Goal: Task Accomplishment & Management: Manage account settings

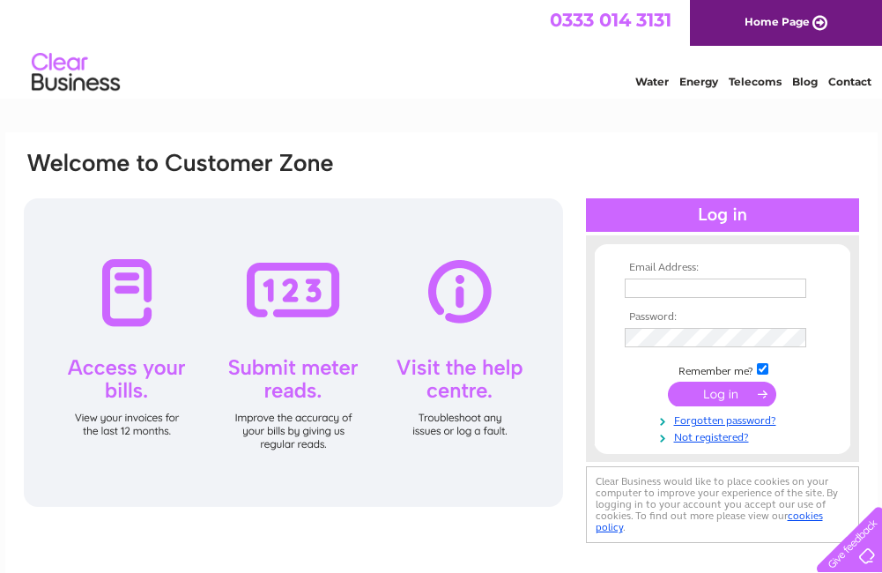
type input "April@burnandmcgregor.co.uk"
click at [721, 395] on input "submit" at bounding box center [722, 394] width 108 height 25
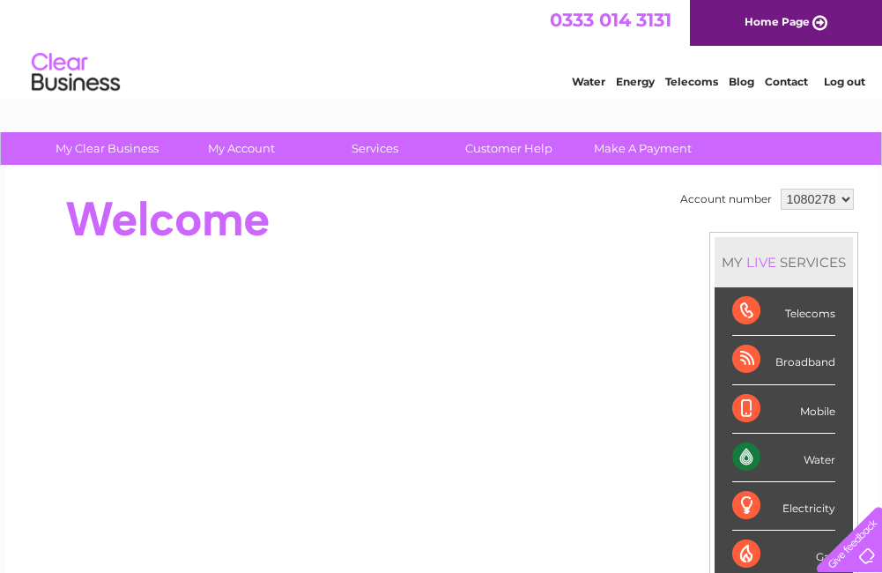
click at [815, 458] on div "Water" at bounding box center [784, 458] width 103 height 48
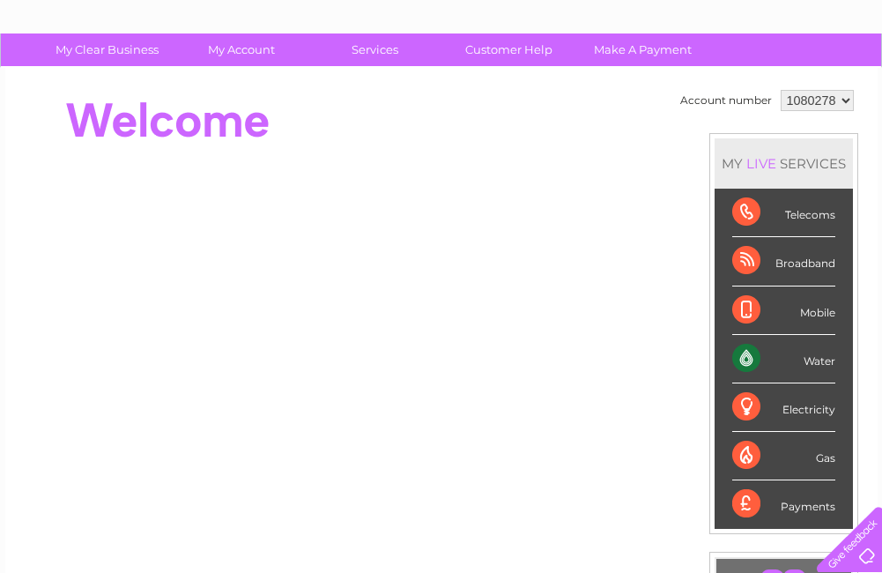
scroll to position [264, 0]
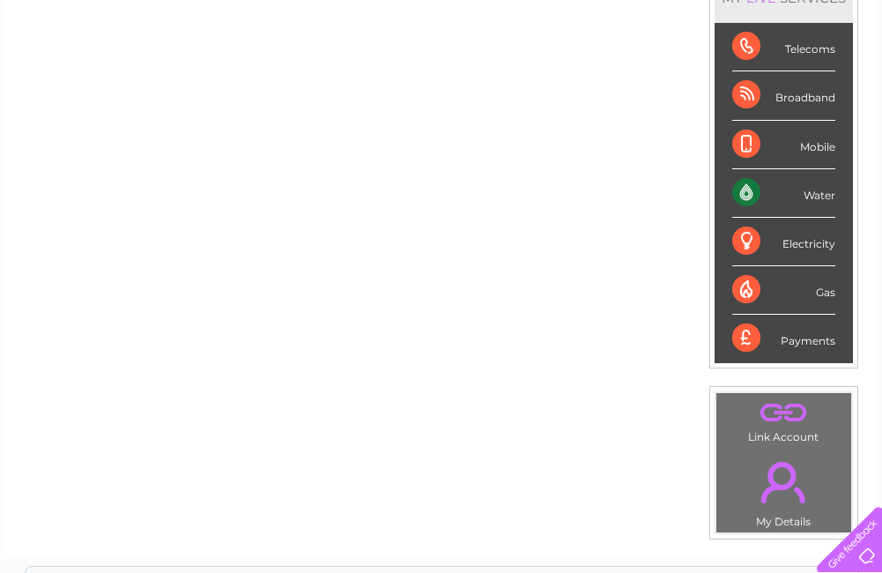
click at [745, 191] on div "Water" at bounding box center [784, 193] width 103 height 48
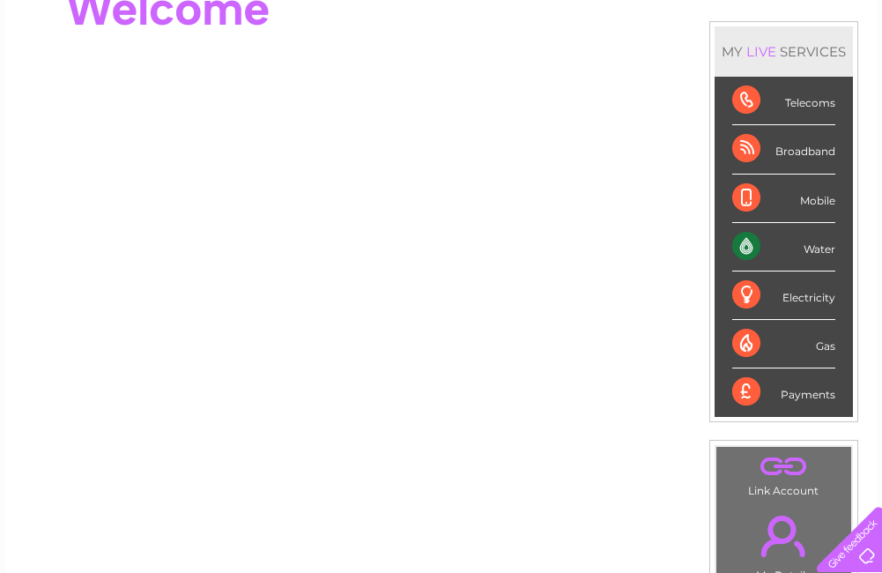
scroll to position [0, 0]
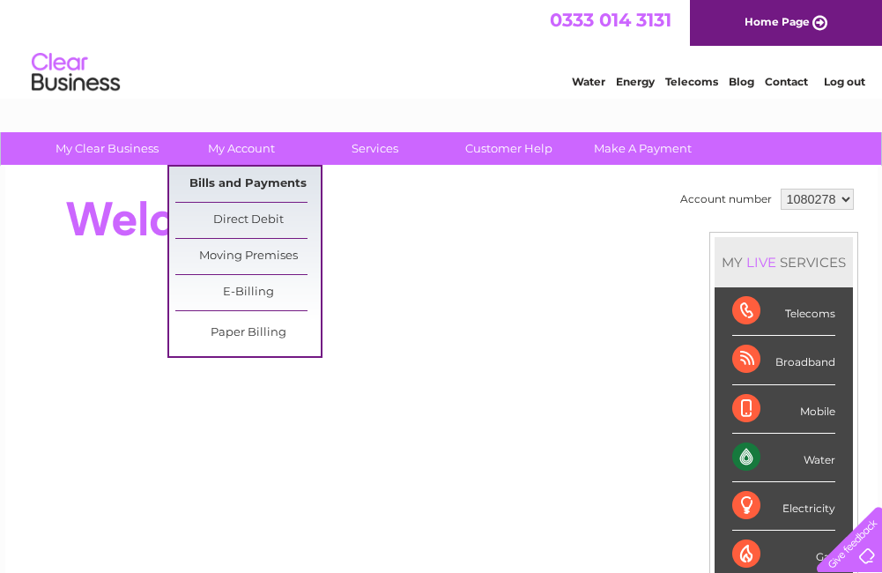
click at [260, 180] on link "Bills and Payments" at bounding box center [247, 184] width 145 height 35
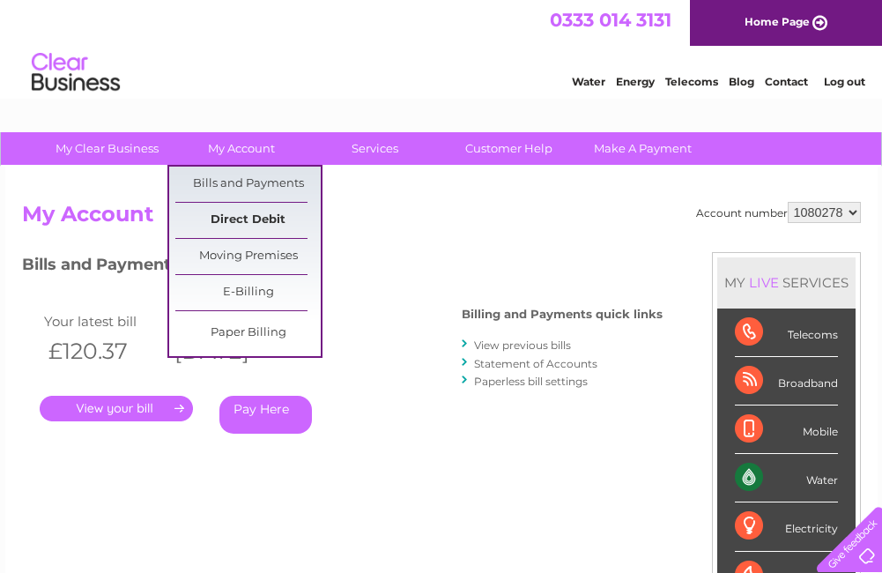
click at [254, 224] on link "Direct Debit" at bounding box center [247, 220] width 145 height 35
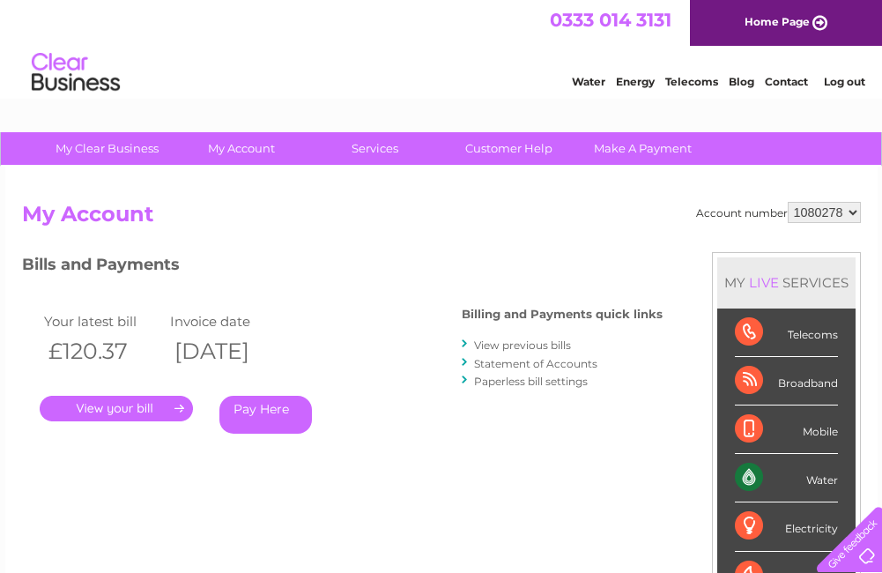
click at [133, 412] on link "." at bounding box center [116, 409] width 153 height 26
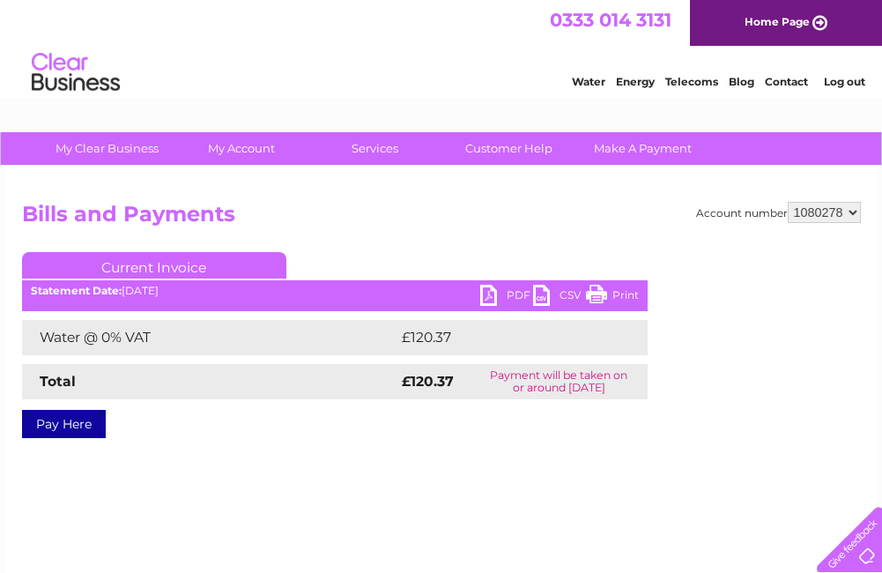
click at [487, 292] on link "PDF" at bounding box center [506, 298] width 53 height 26
click at [846, 78] on link "Log out" at bounding box center [844, 81] width 41 height 13
